Goal: Transaction & Acquisition: Purchase product/service

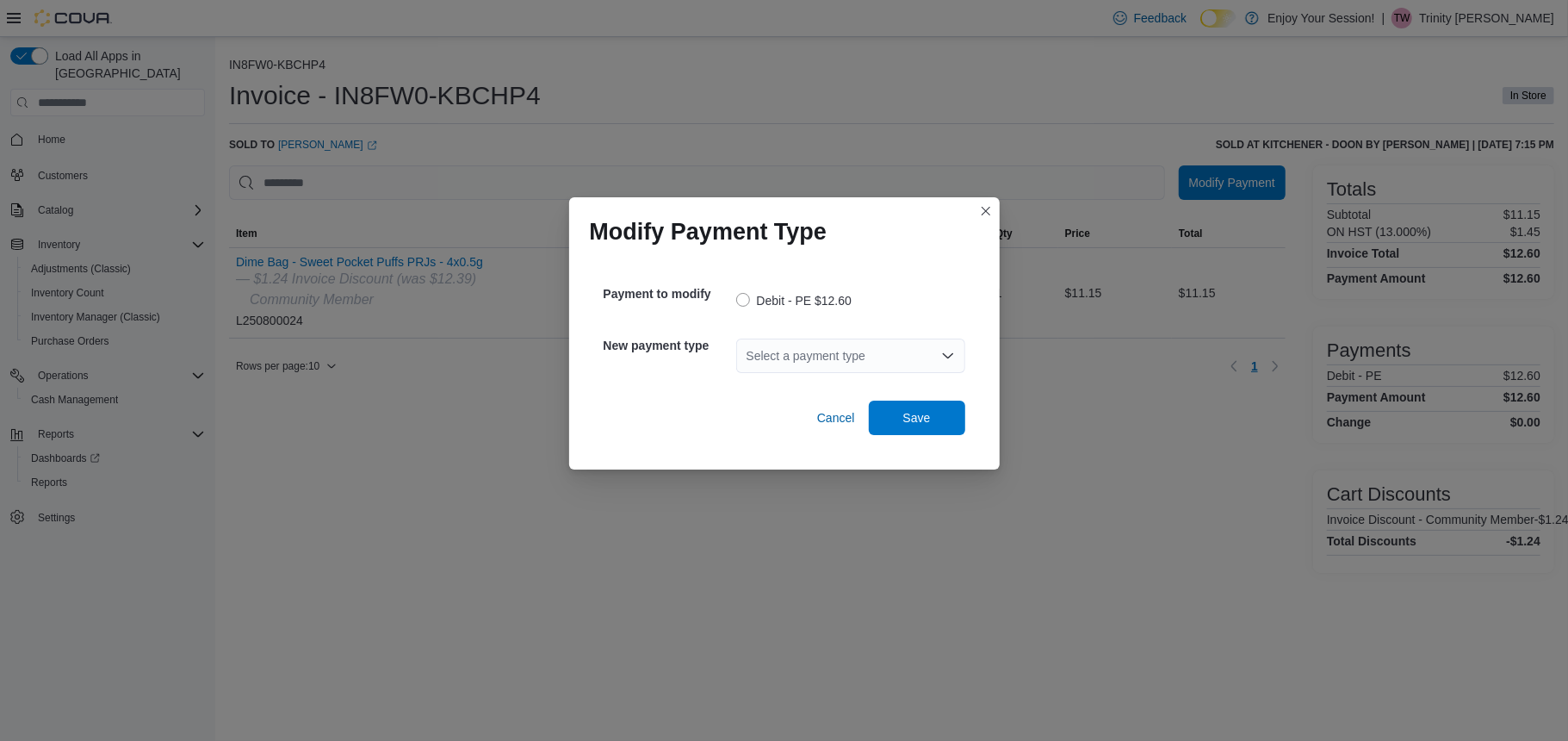
click at [859, 341] on div "Select a payment type" at bounding box center [851, 355] width 229 height 34
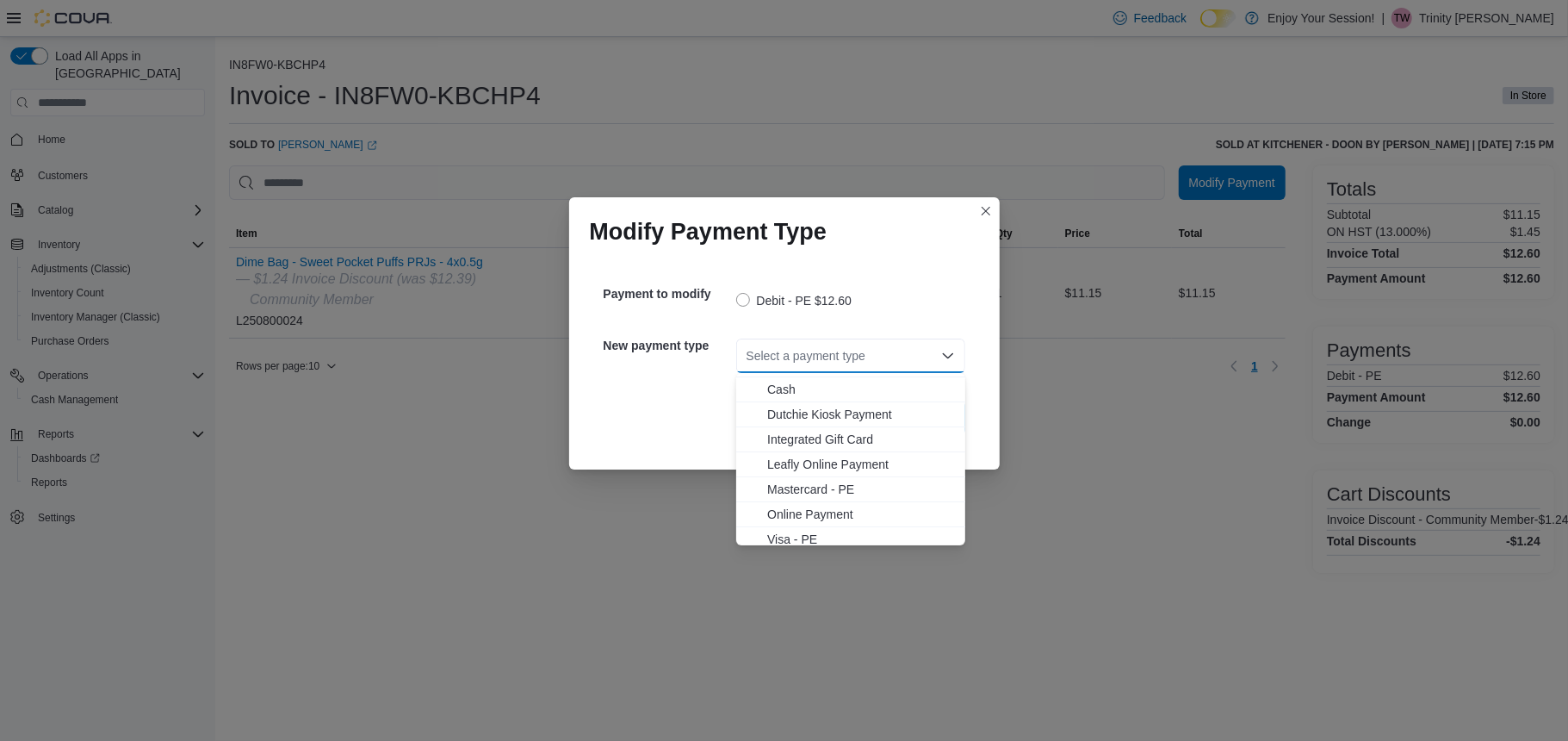
scroll to position [28, 0]
click at [825, 534] on span "Visa - PE" at bounding box center [860, 532] width 187 height 17
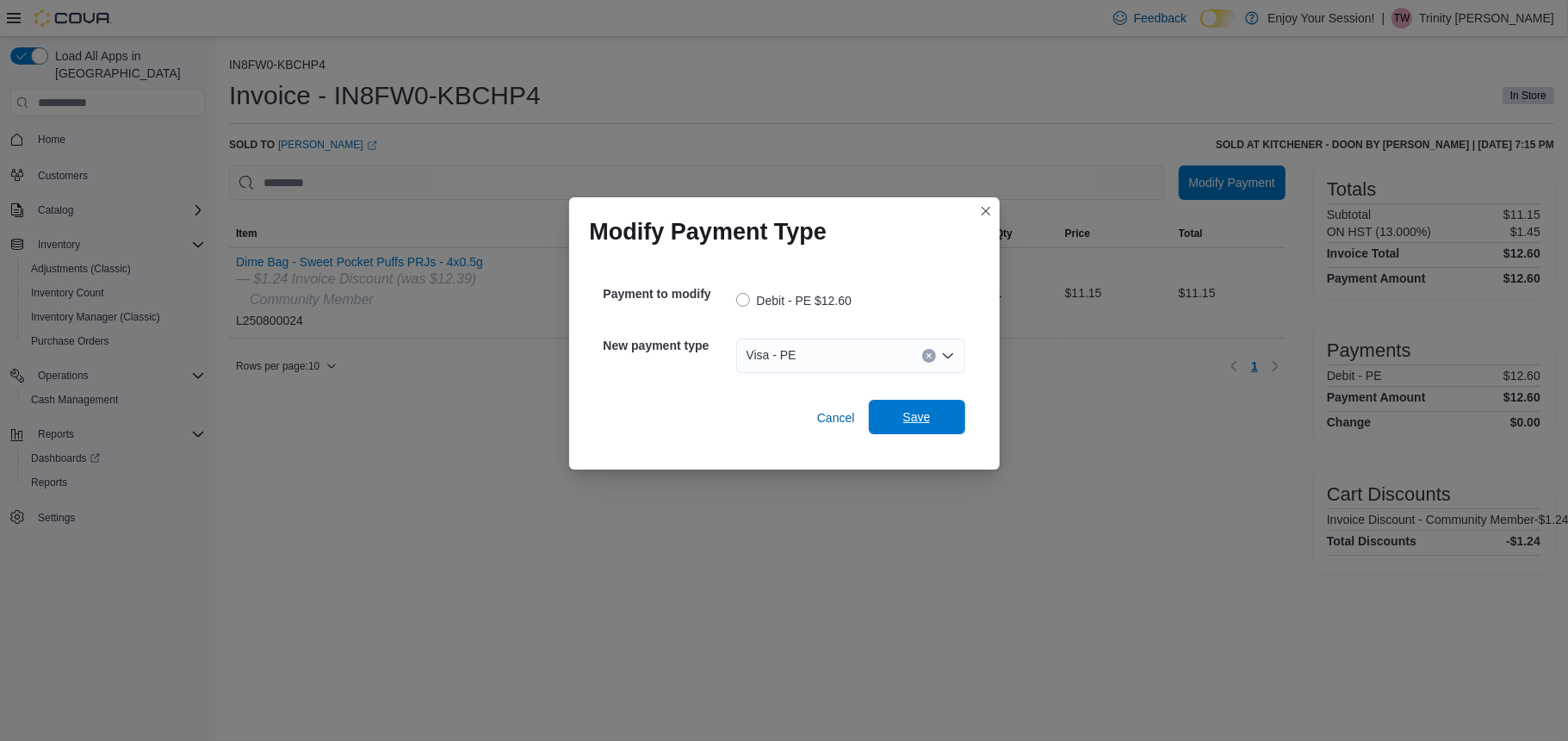
click at [900, 420] on span "Save" at bounding box center [916, 417] width 76 height 34
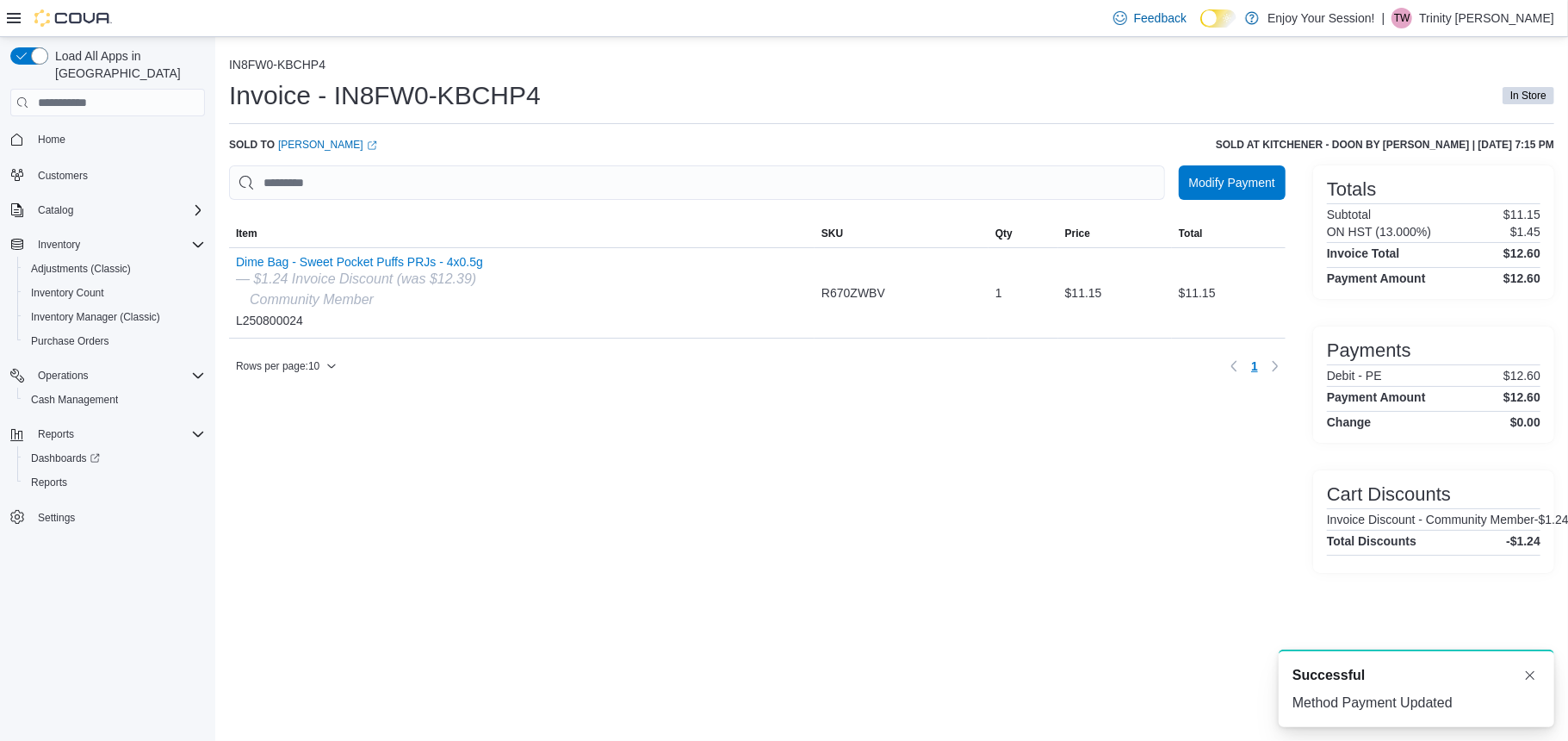
scroll to position [0, 0]
